Goal: Task Accomplishment & Management: Use online tool/utility

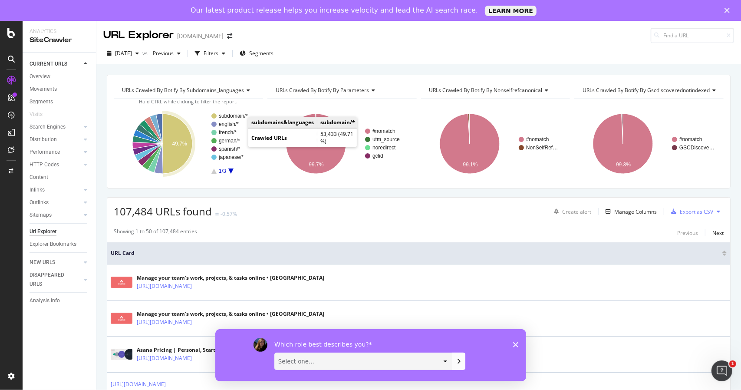
click at [241, 117] on text "subdomain/*" at bounding box center [233, 116] width 29 height 6
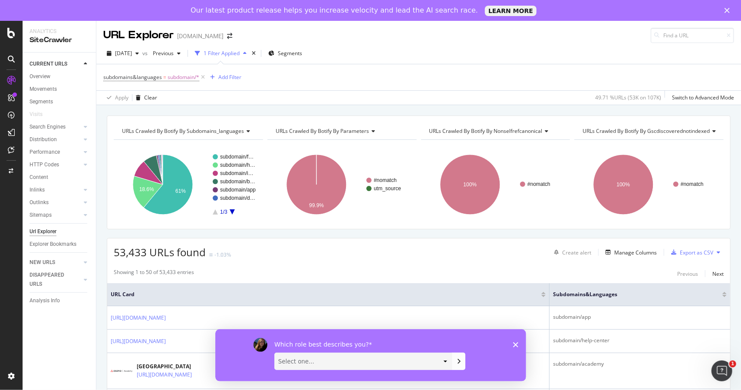
drag, startPoint x: 203, startPoint y: 78, endPoint x: 147, endPoint y: 65, distance: 57.5
click at [203, 78] on icon at bounding box center [202, 77] width 7 height 9
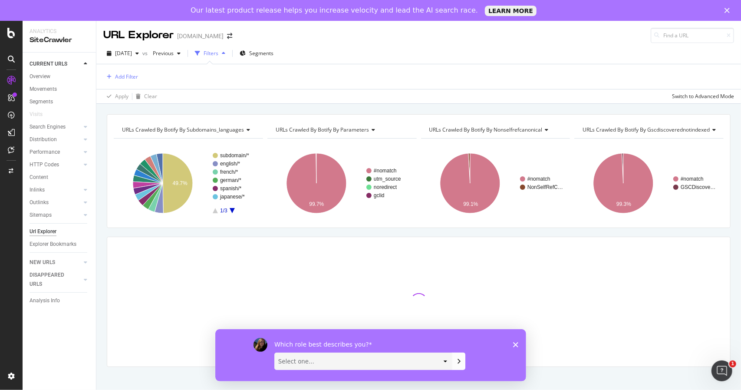
click at [43, 231] on div "Url Explorer" at bounding box center [43, 231] width 27 height 9
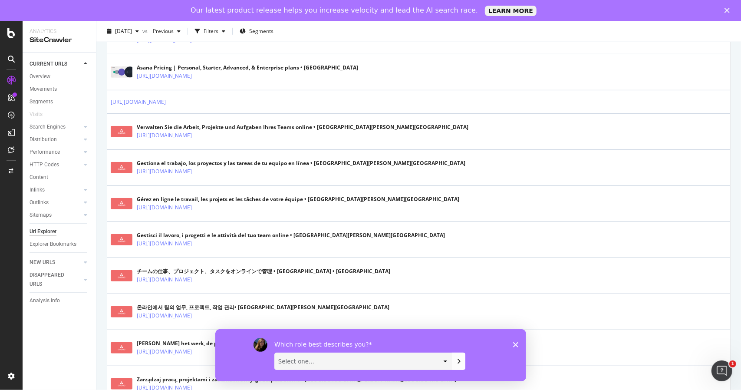
scroll to position [304, 0]
